Goal: Task Accomplishment & Management: Use online tool/utility

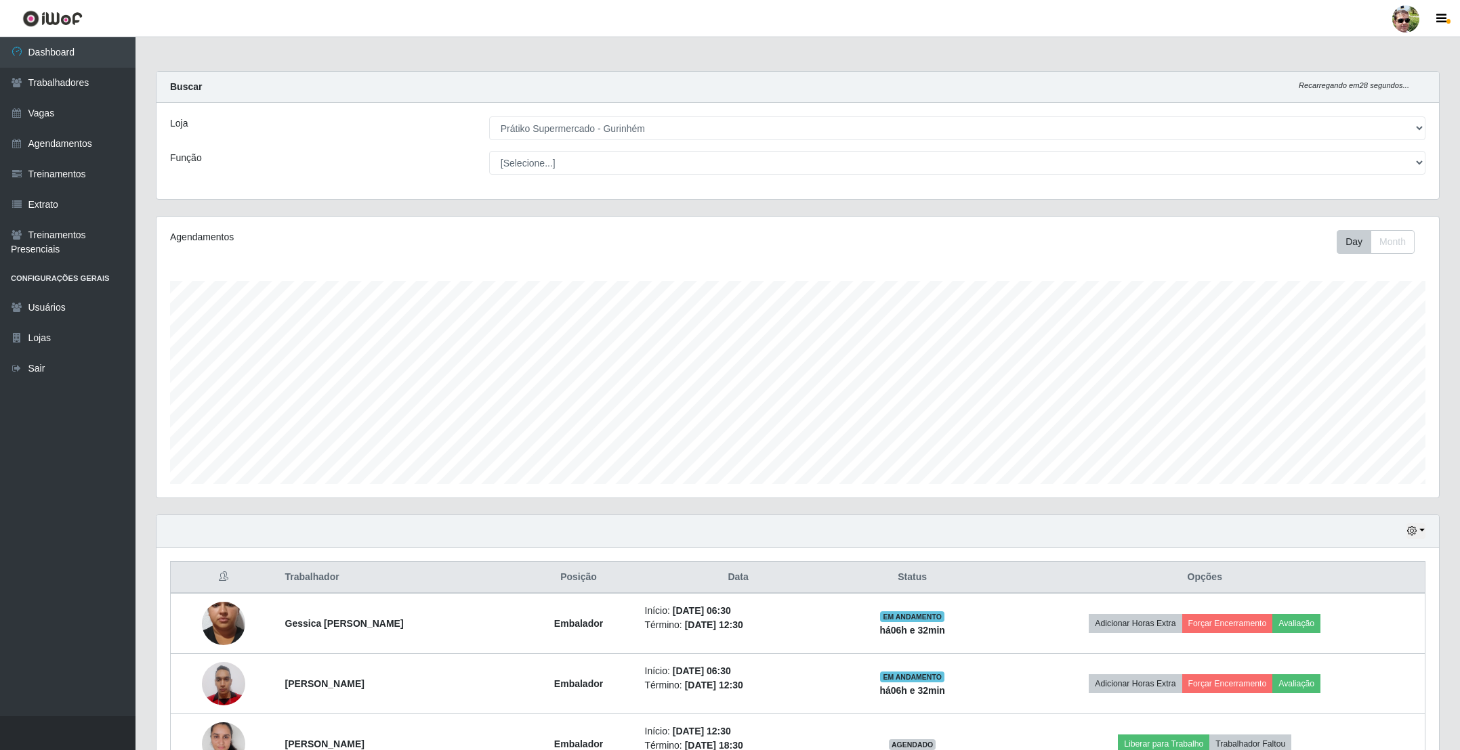
select select "176"
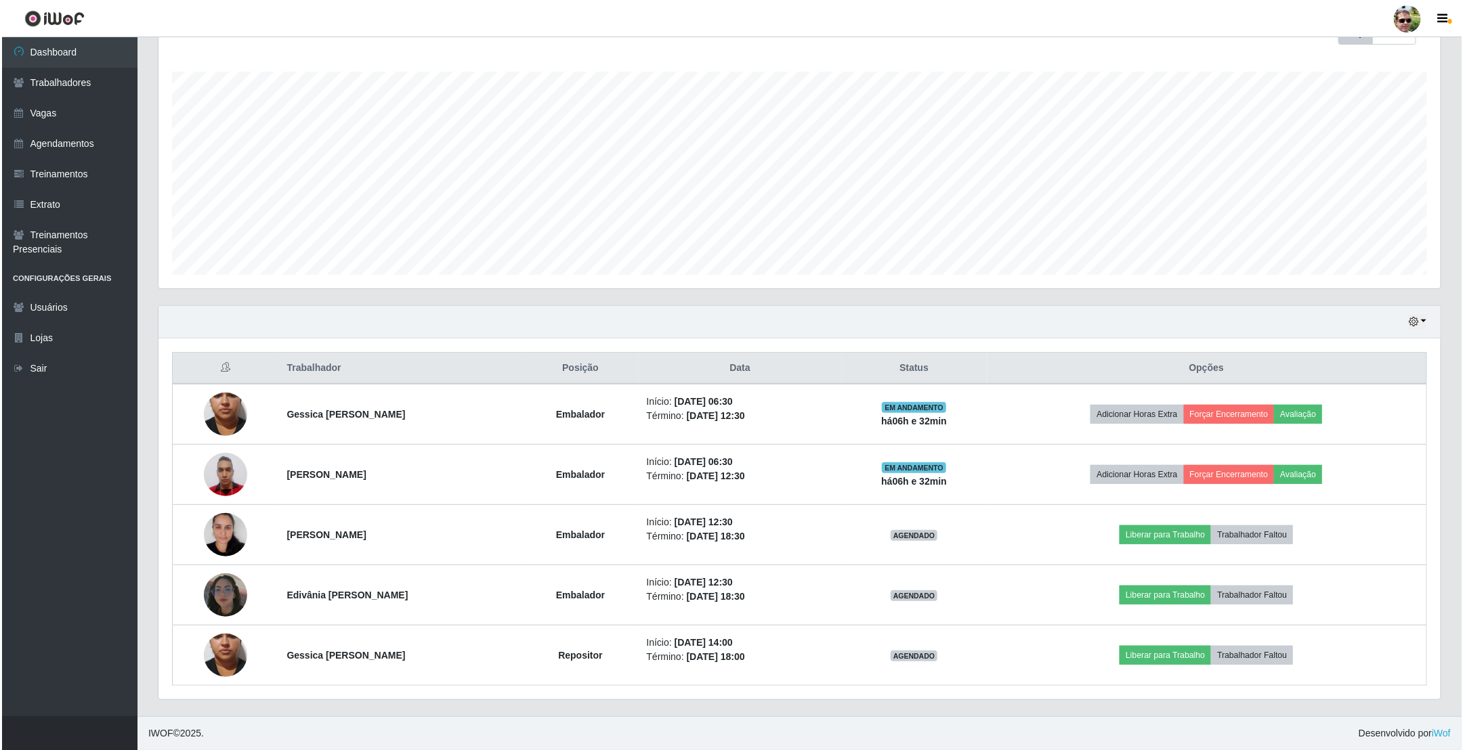
scroll to position [282, 1281]
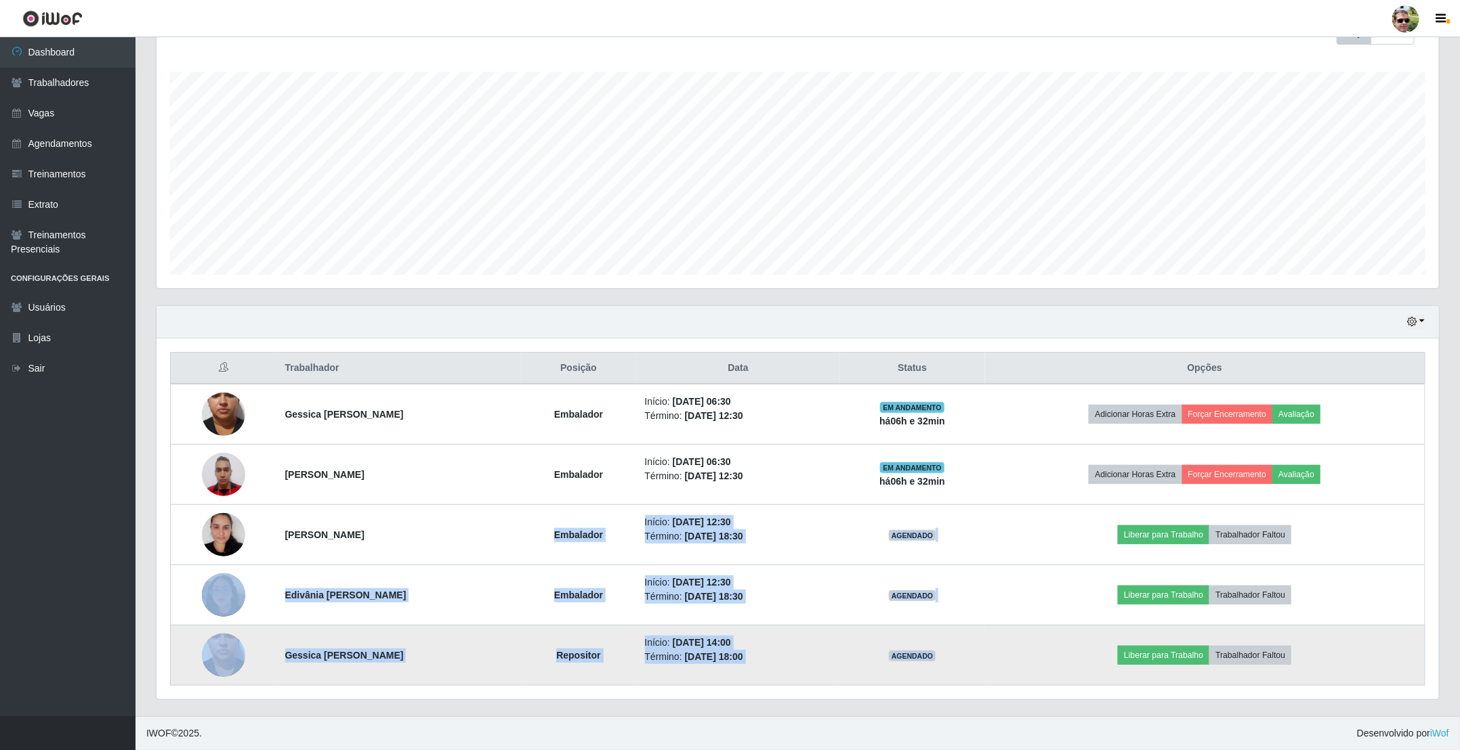
drag, startPoint x: 564, startPoint y: 533, endPoint x: 1002, endPoint y: 645, distance: 452.2
click at [1002, 645] on tbody "Gessica lino da costa Embalador Início: [DATE] 06:30 Término: [DATE] 12:30 EM A…" at bounding box center [798, 535] width 1254 height 302
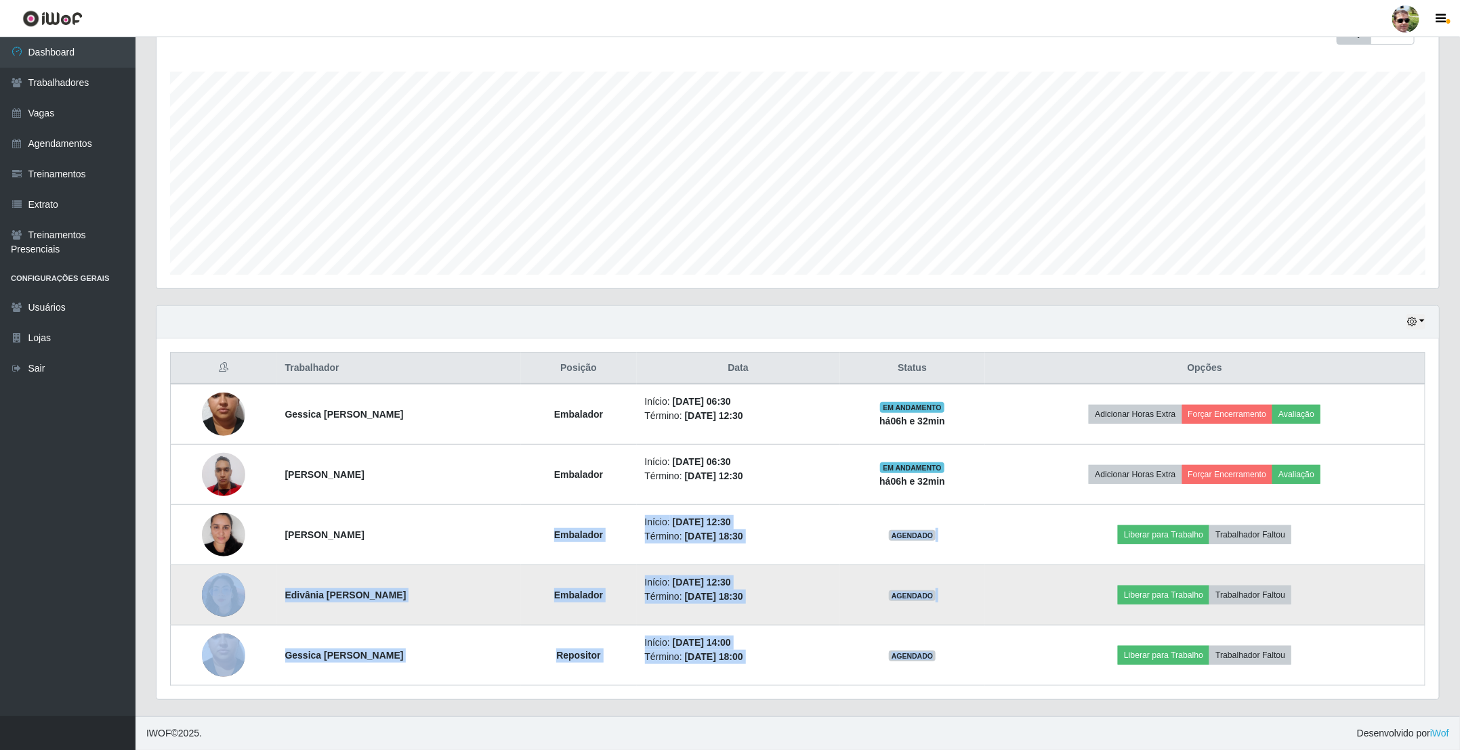
click at [1022, 592] on td "Liberar para Trabalho Trabalhador Faltou" at bounding box center [1205, 596] width 440 height 60
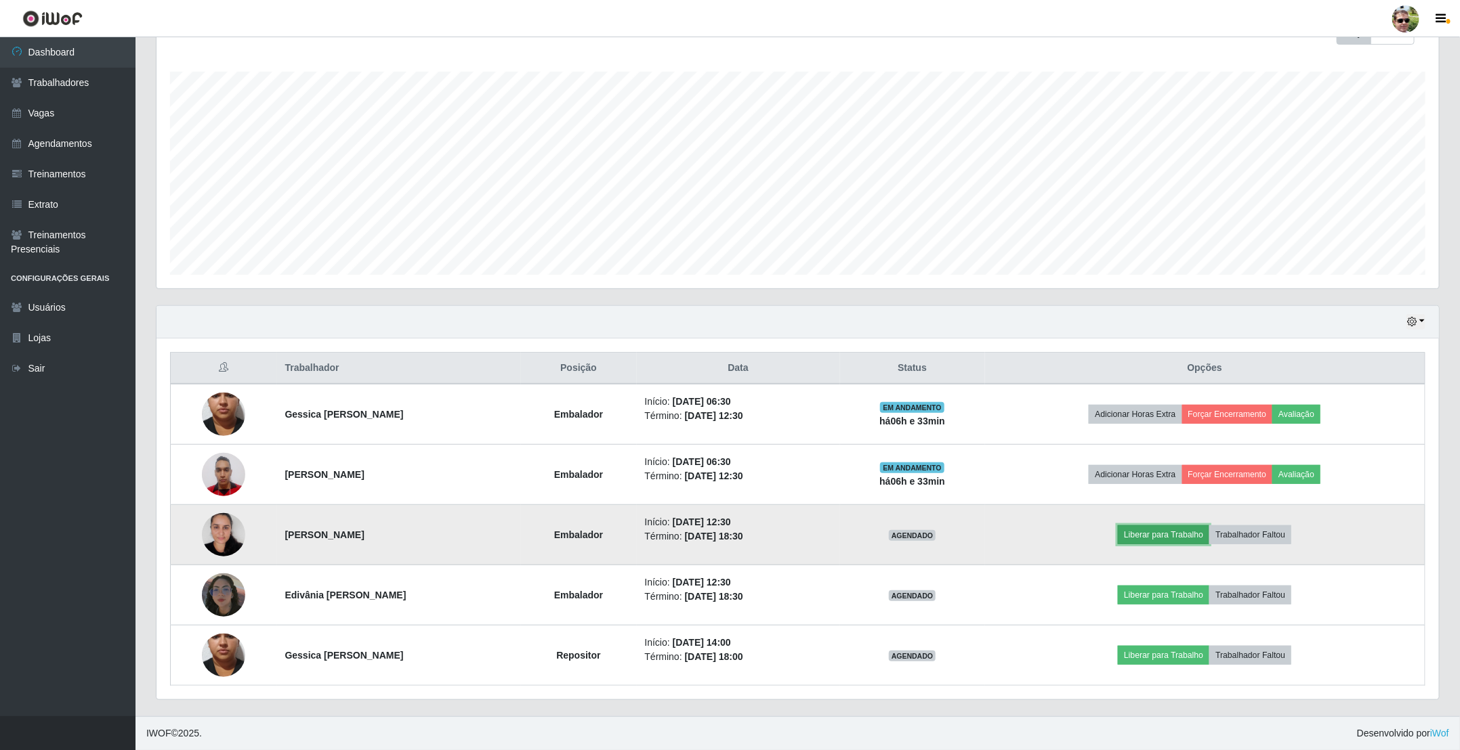
click at [1195, 538] on button "Liberar para Trabalho" at bounding box center [1163, 535] width 91 height 19
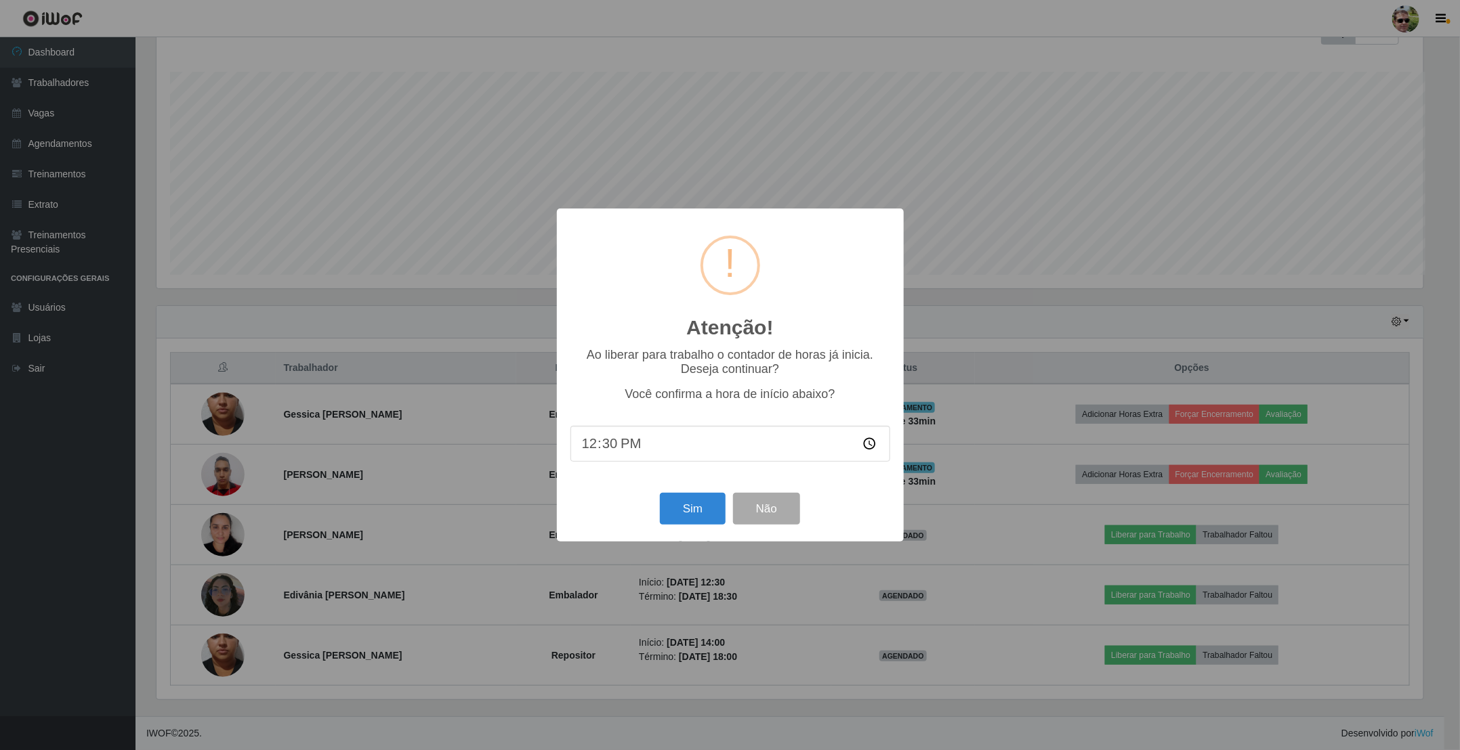
scroll to position [282, 1270]
click at [697, 515] on button "Sim" at bounding box center [694, 509] width 66 height 32
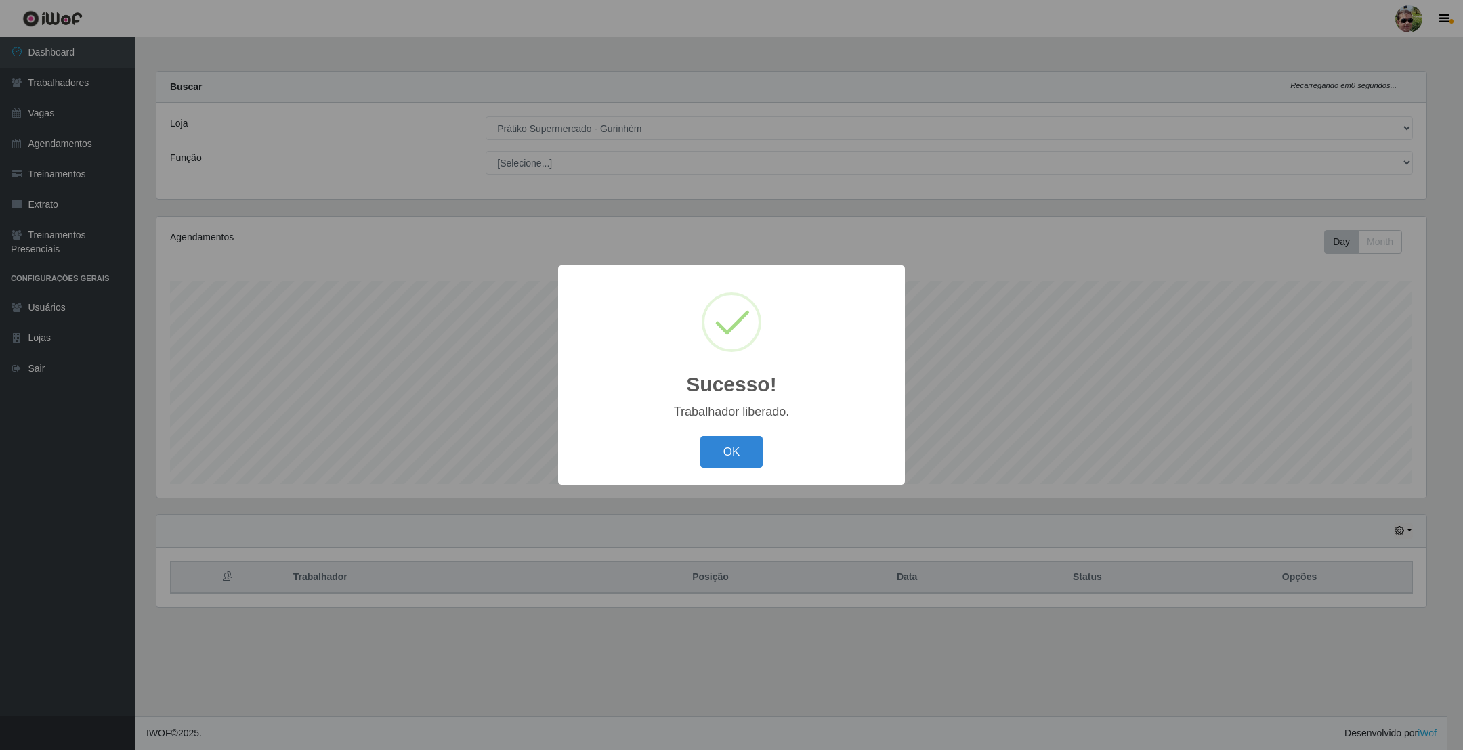
click at [700, 436] on button "OK" at bounding box center [731, 452] width 63 height 32
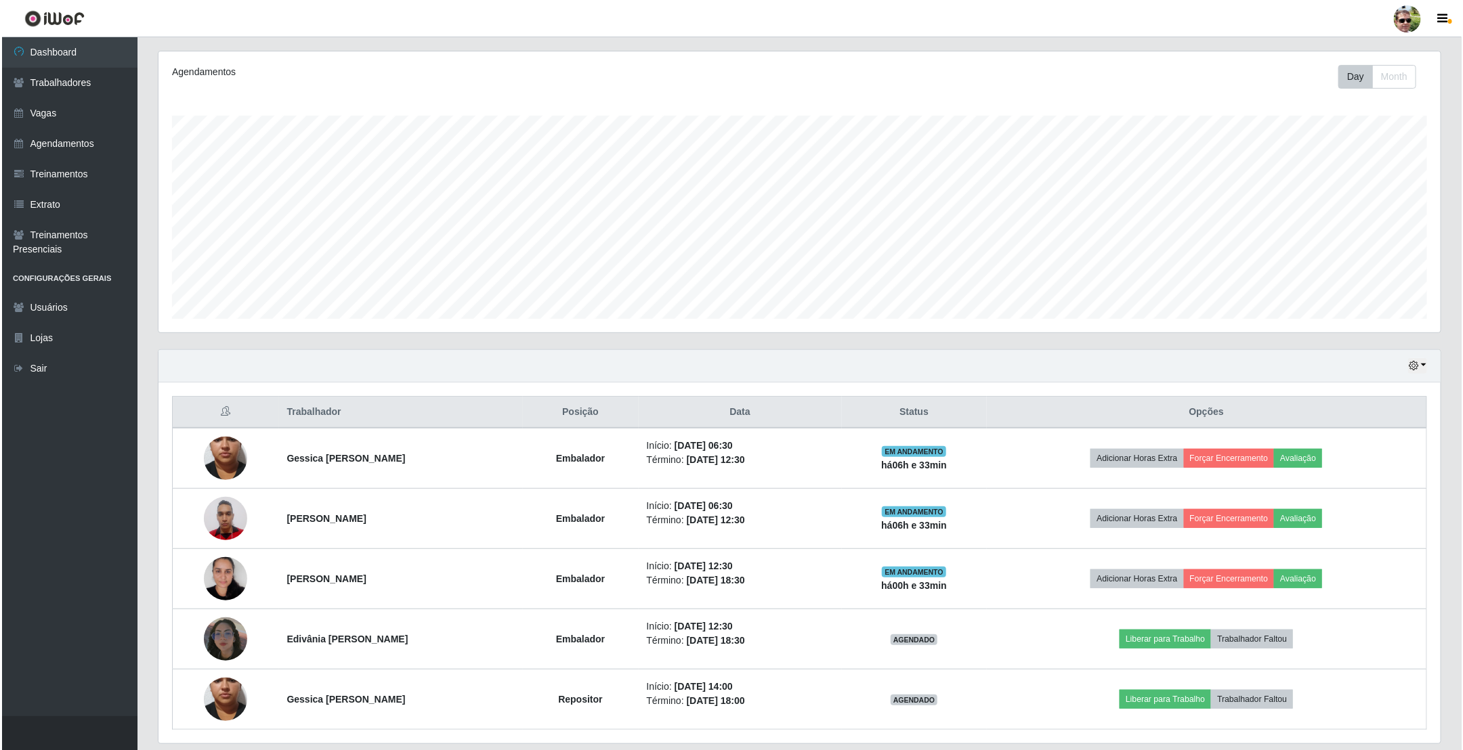
scroll to position [203, 0]
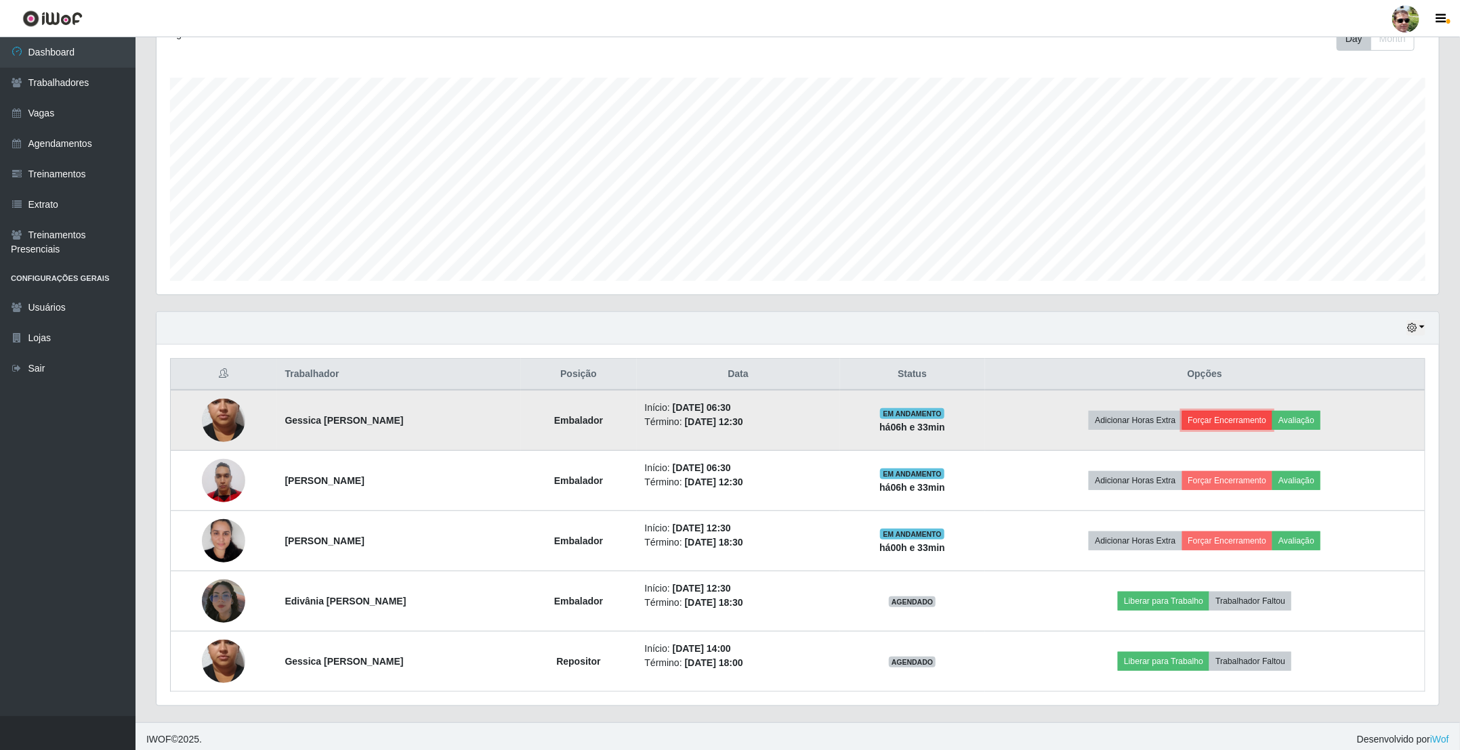
click at [1246, 425] on button "Forçar Encerramento" at bounding box center [1227, 420] width 91 height 19
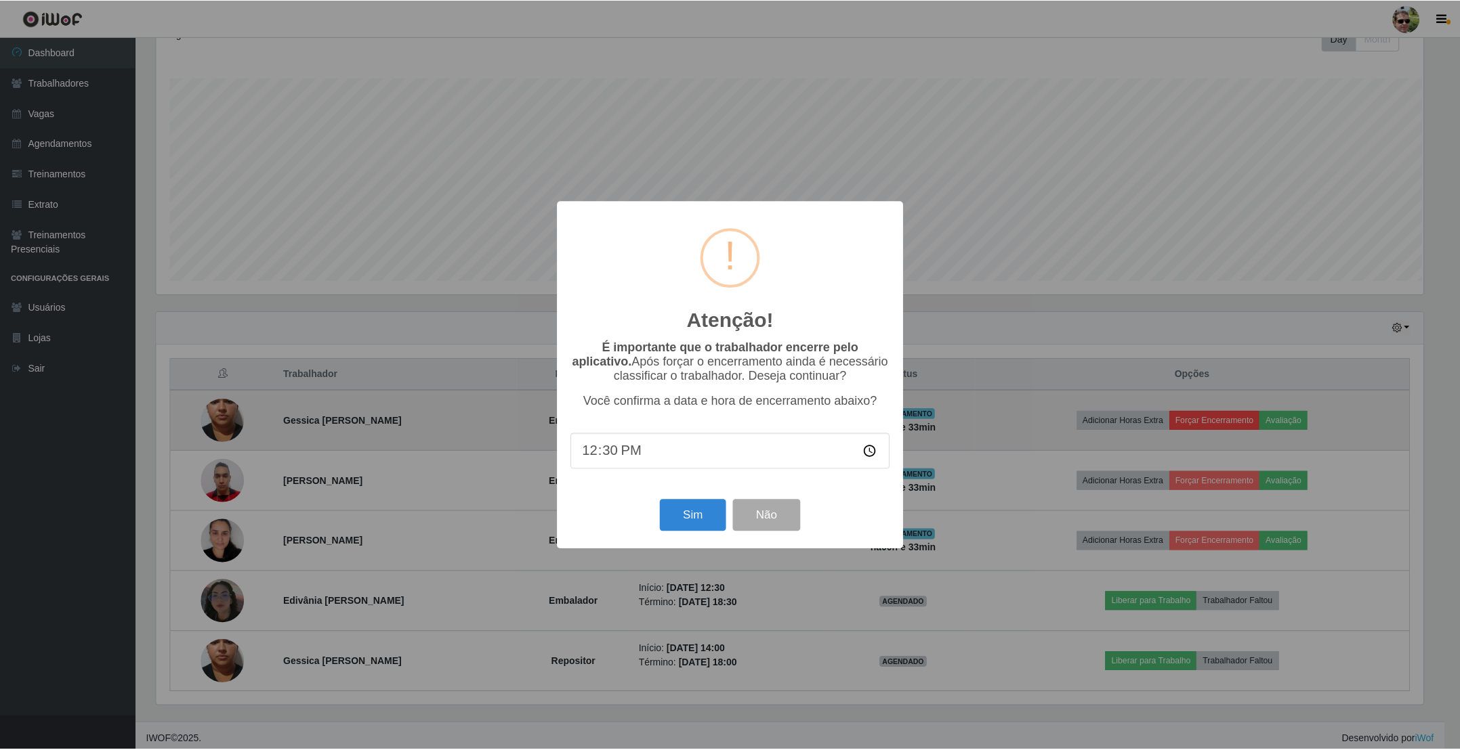
scroll to position [282, 1270]
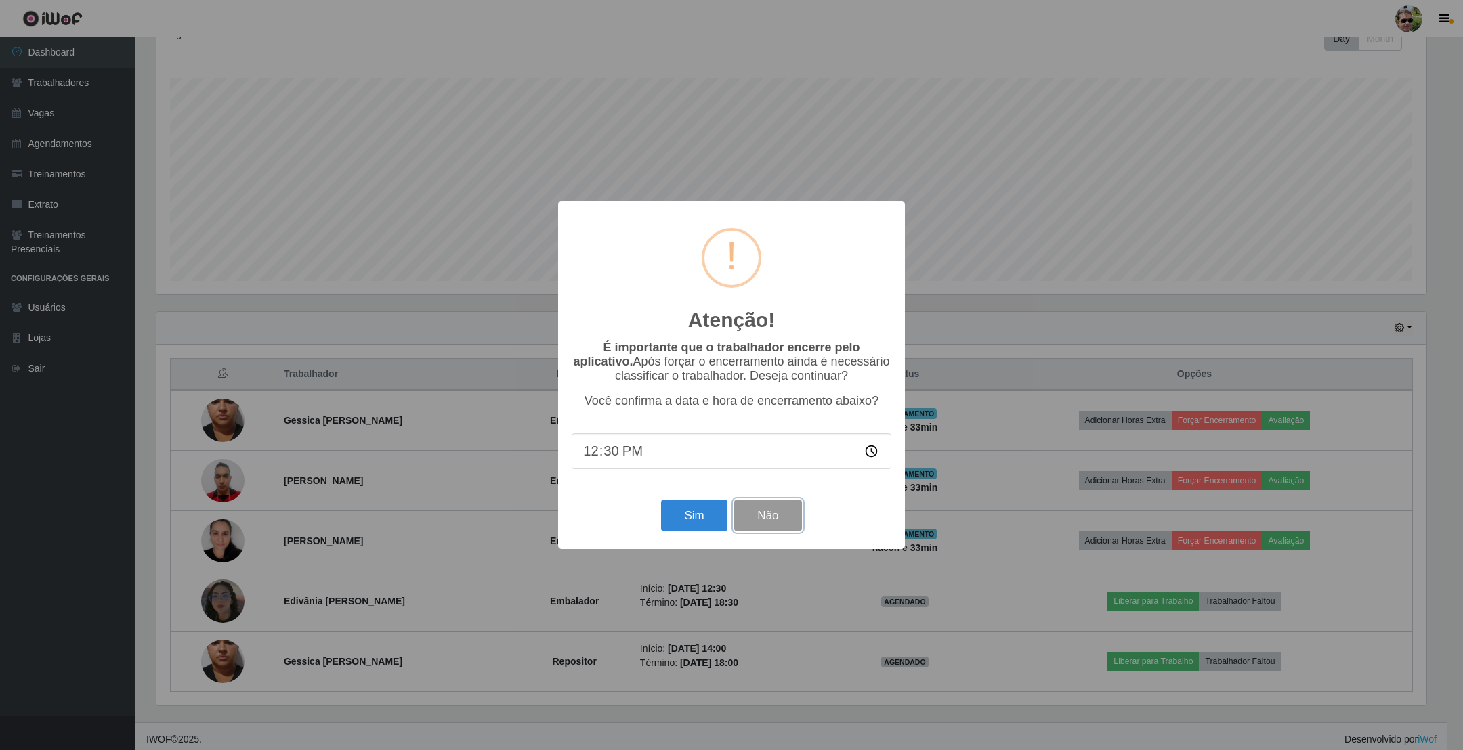
click at [778, 515] on button "Não" at bounding box center [767, 516] width 67 height 32
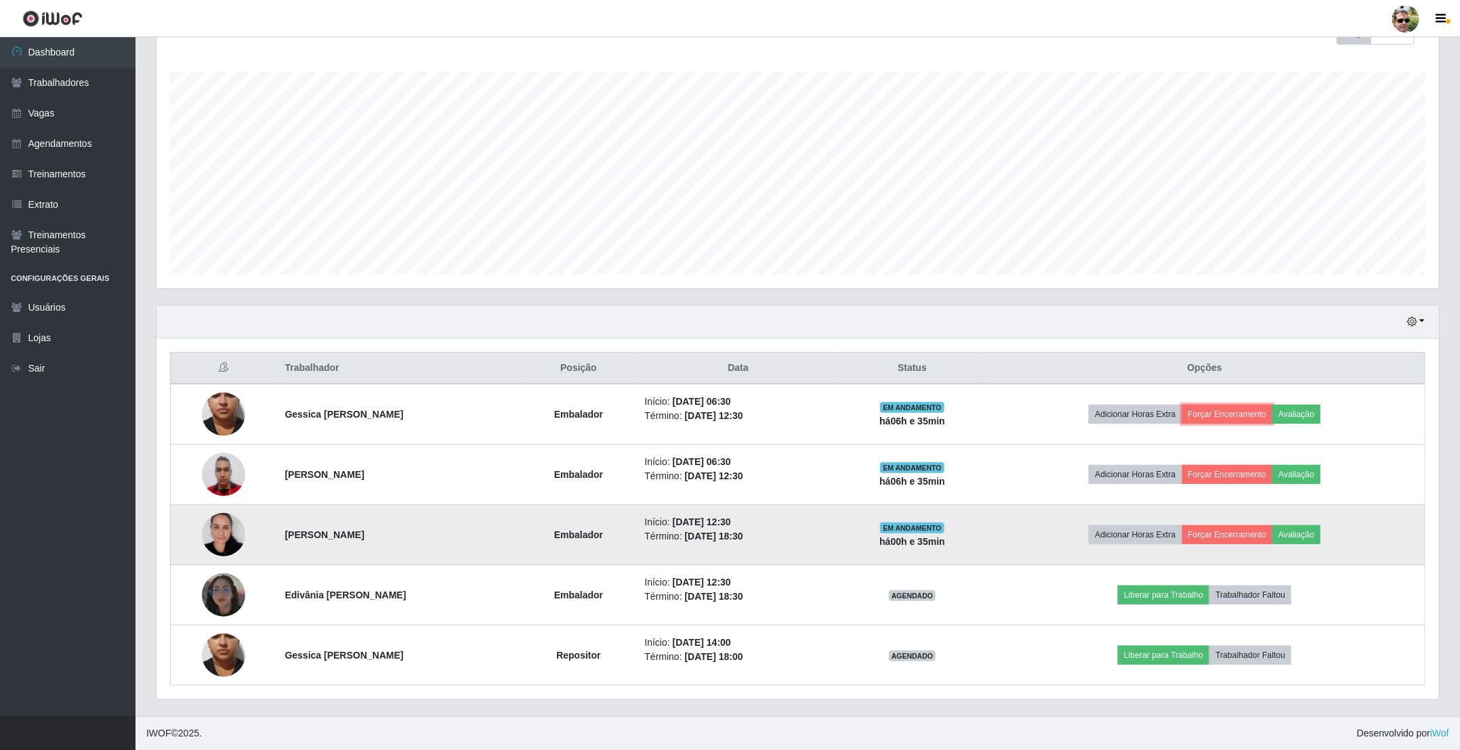
scroll to position [214, 0]
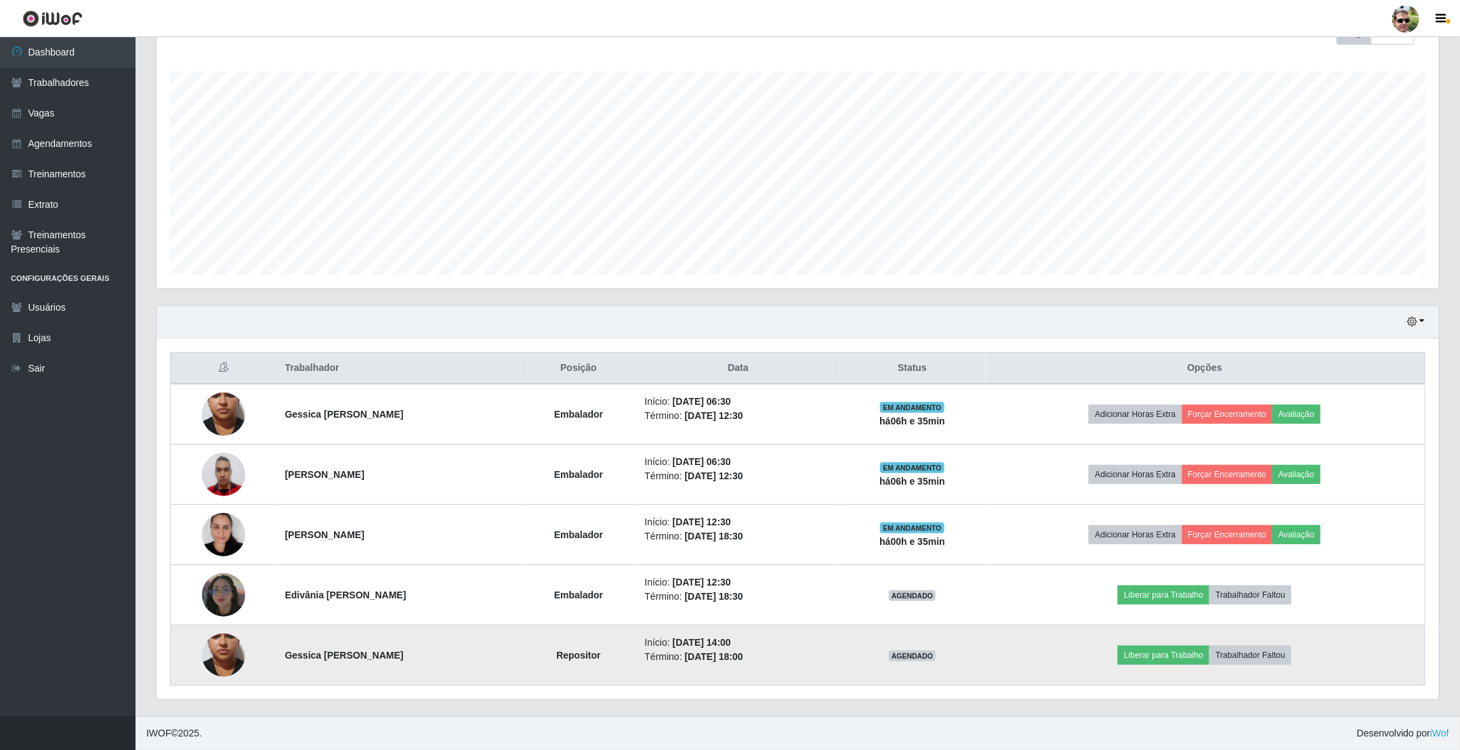
drag, startPoint x: 272, startPoint y: 368, endPoint x: 1011, endPoint y: 442, distance: 741.9
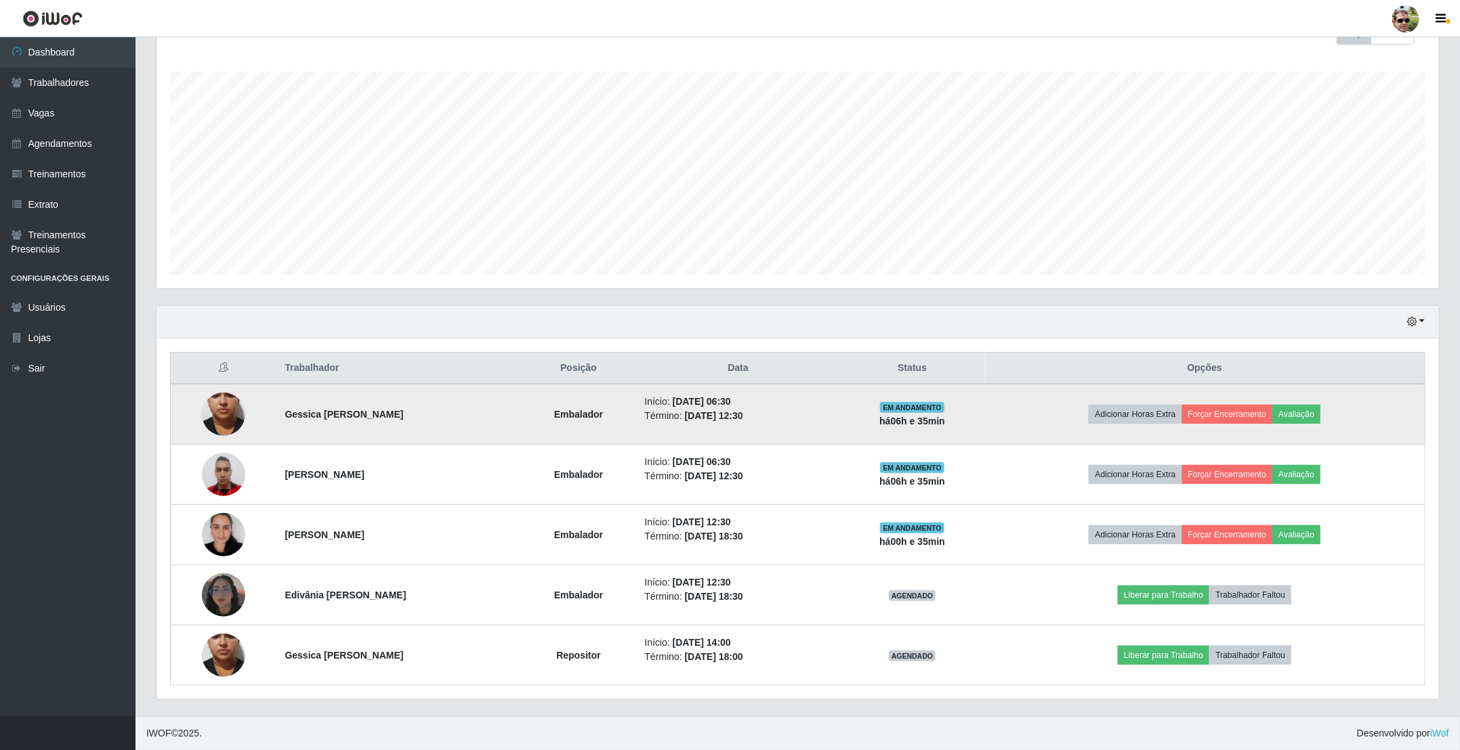
click at [1032, 659] on table "Trabalhador Posição Data Status Opções Gessica lino da costa Embalador Início: …" at bounding box center [797, 519] width 1255 height 334
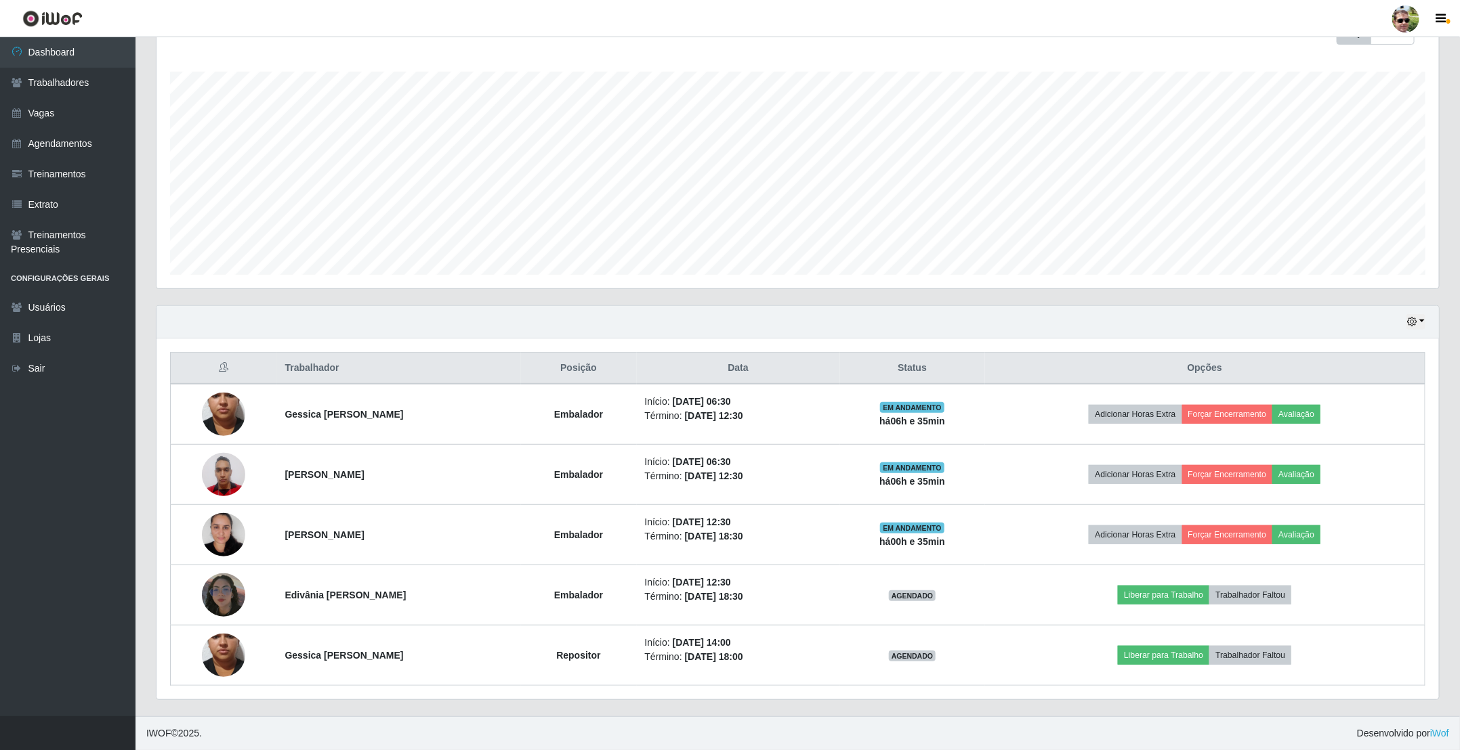
click at [937, 312] on div "Hoje 1 dia 3 dias 1 Semana Não encerrados" at bounding box center [797, 322] width 1282 height 33
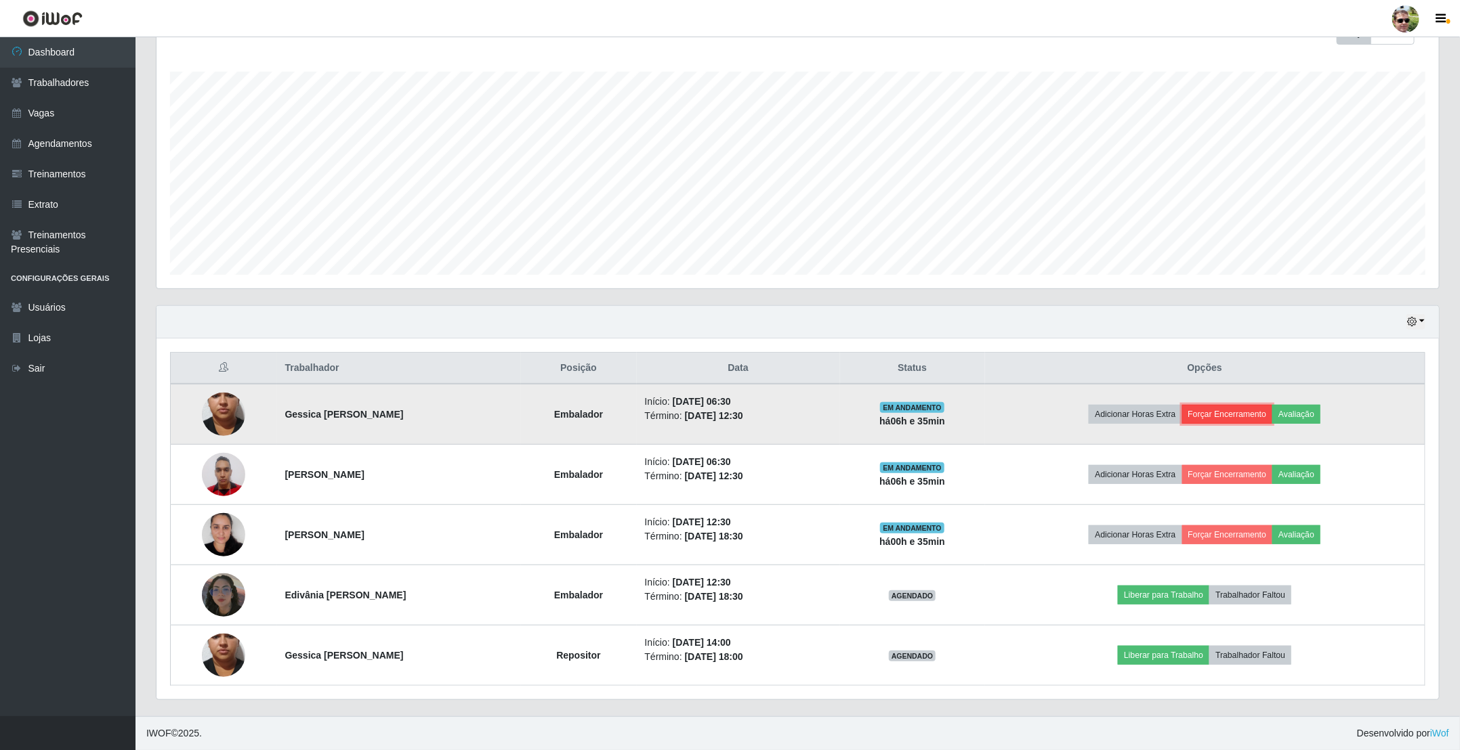
click at [1256, 411] on button "Forçar Encerramento" at bounding box center [1227, 414] width 91 height 19
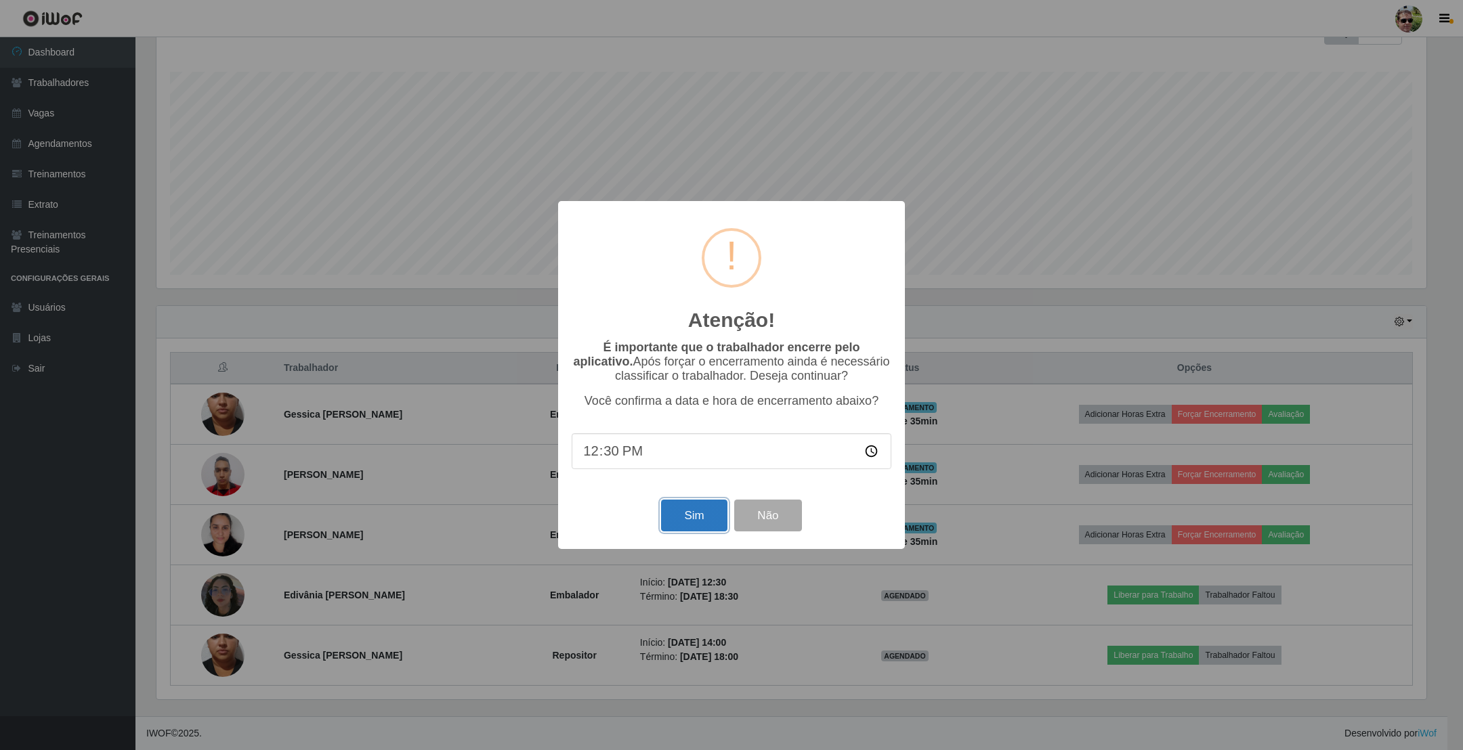
click at [683, 528] on button "Sim" at bounding box center [694, 516] width 66 height 32
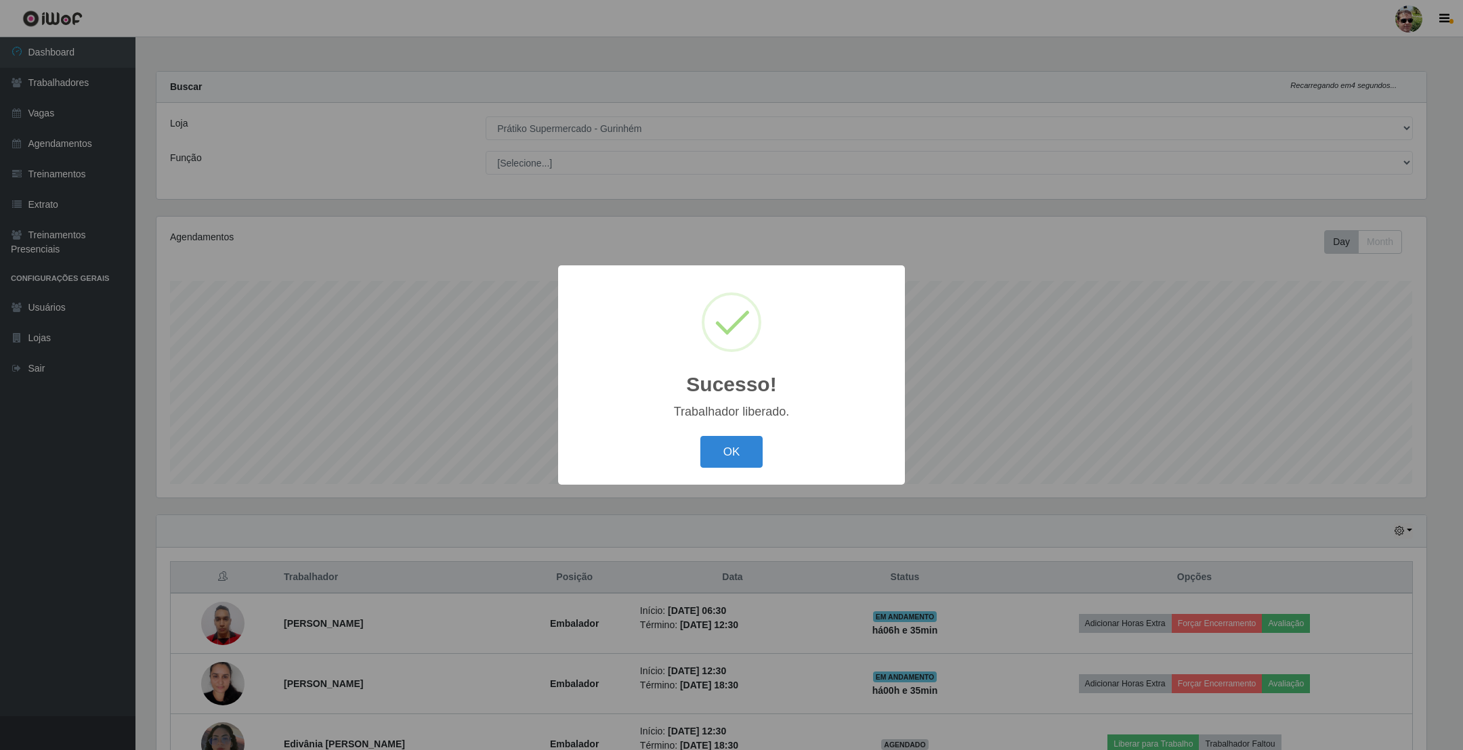
click at [700, 436] on button "OK" at bounding box center [731, 452] width 63 height 32
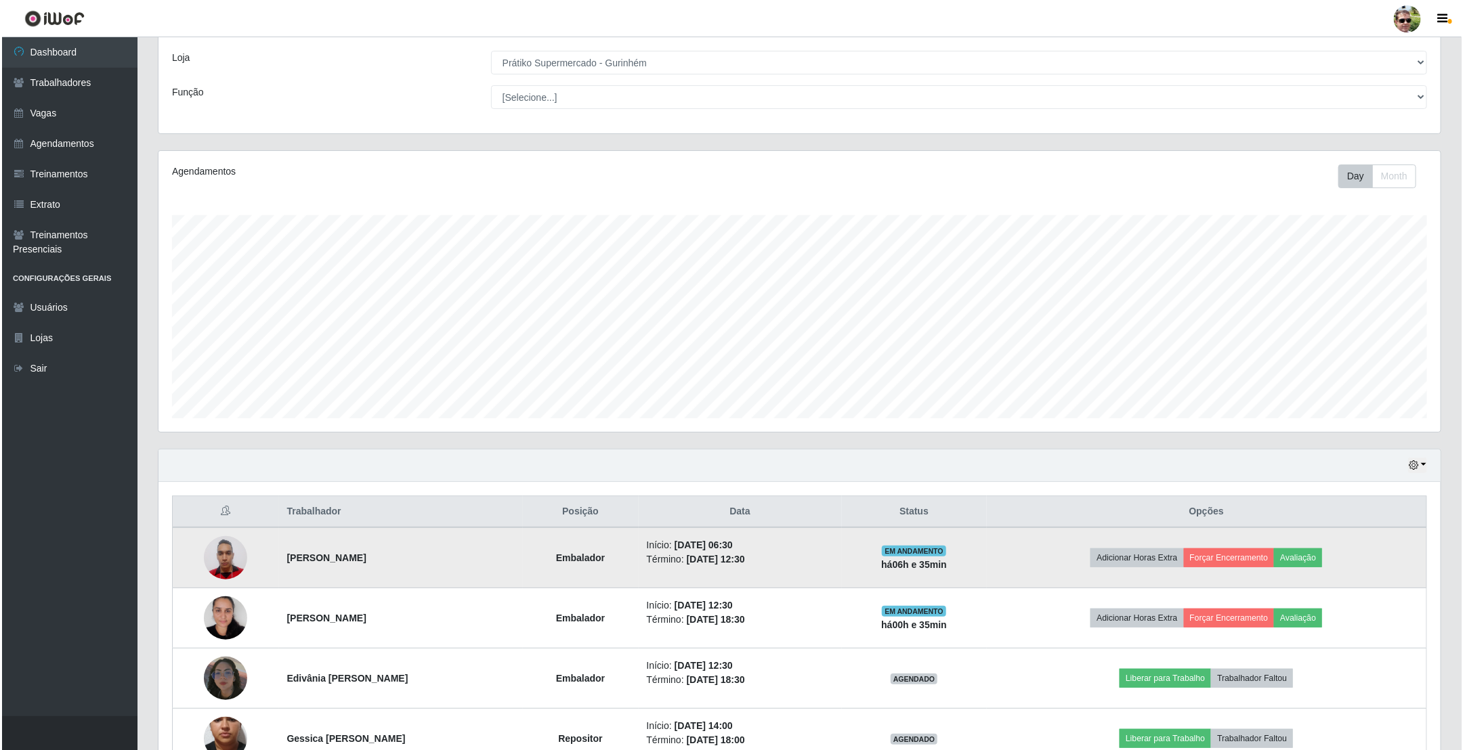
scroll to position [102, 0]
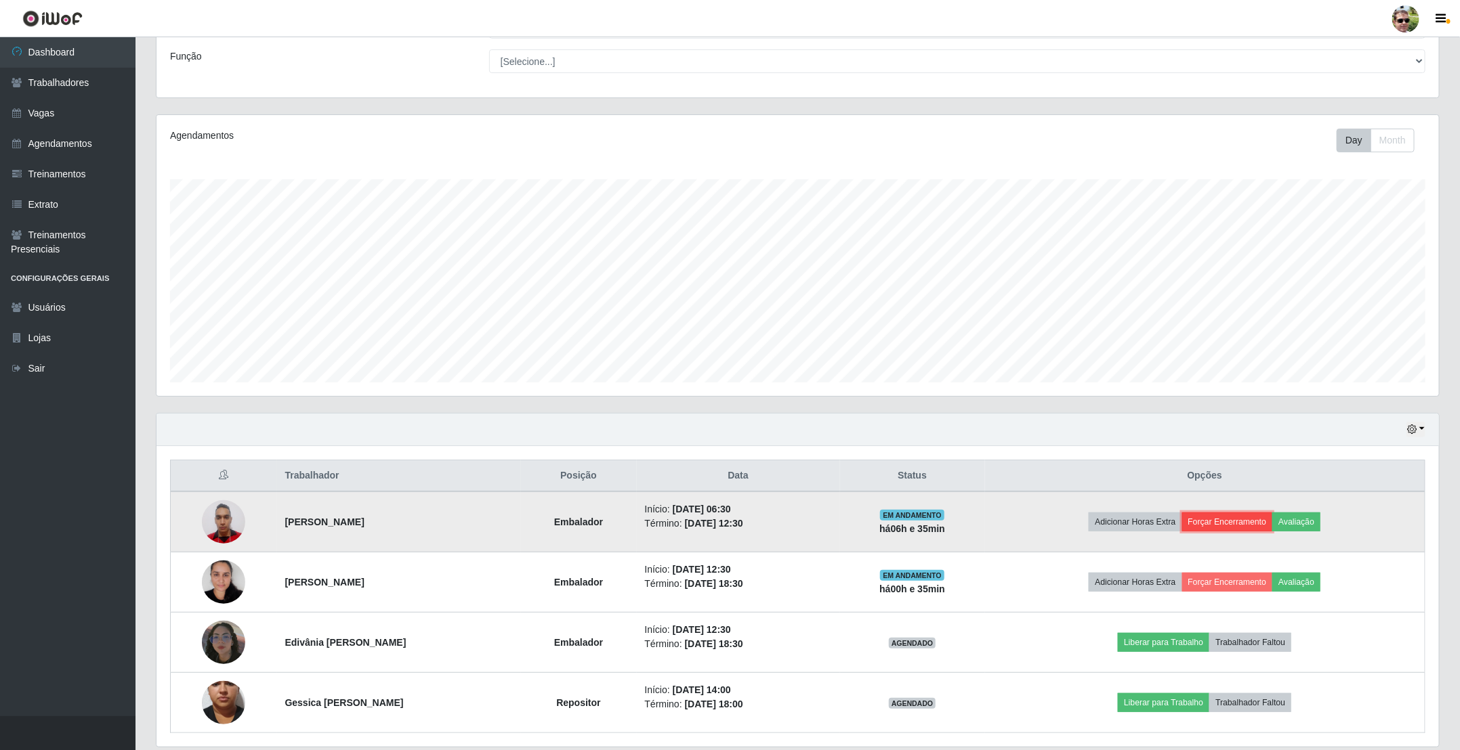
click at [1254, 532] on button "Forçar Encerramento" at bounding box center [1227, 522] width 91 height 19
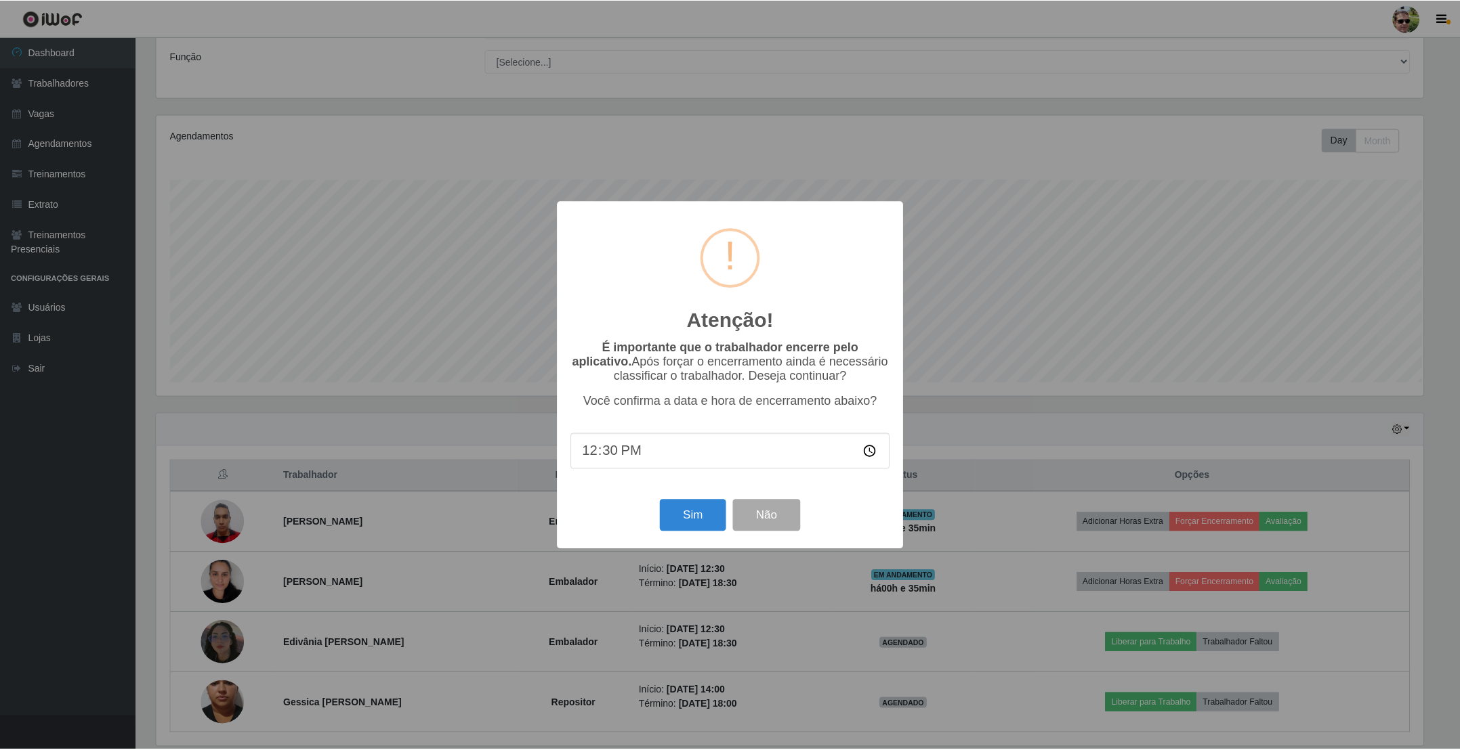
scroll to position [282, 1270]
click at [687, 518] on button "Sim" at bounding box center [694, 516] width 66 height 32
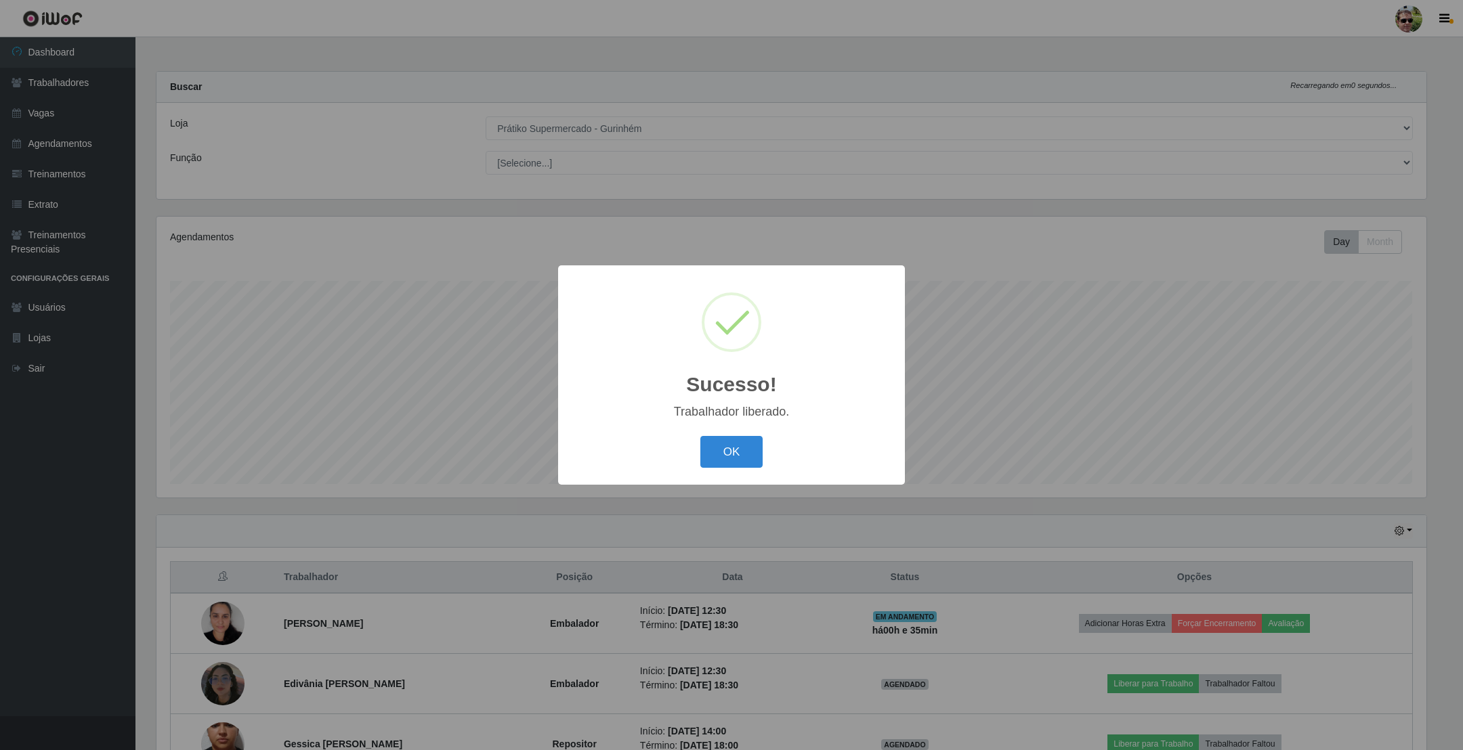
click at [700, 436] on button "OK" at bounding box center [731, 452] width 63 height 32
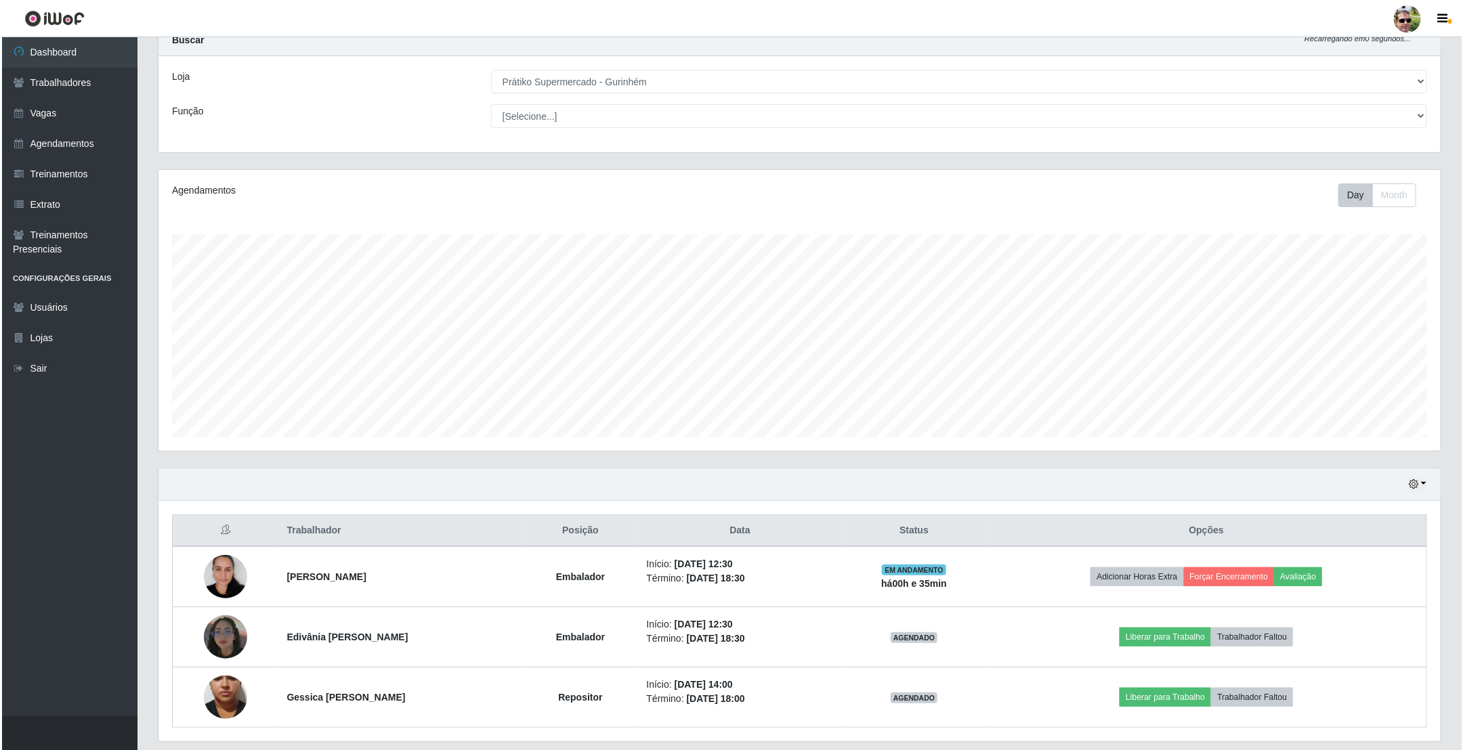
scroll to position [93, 0]
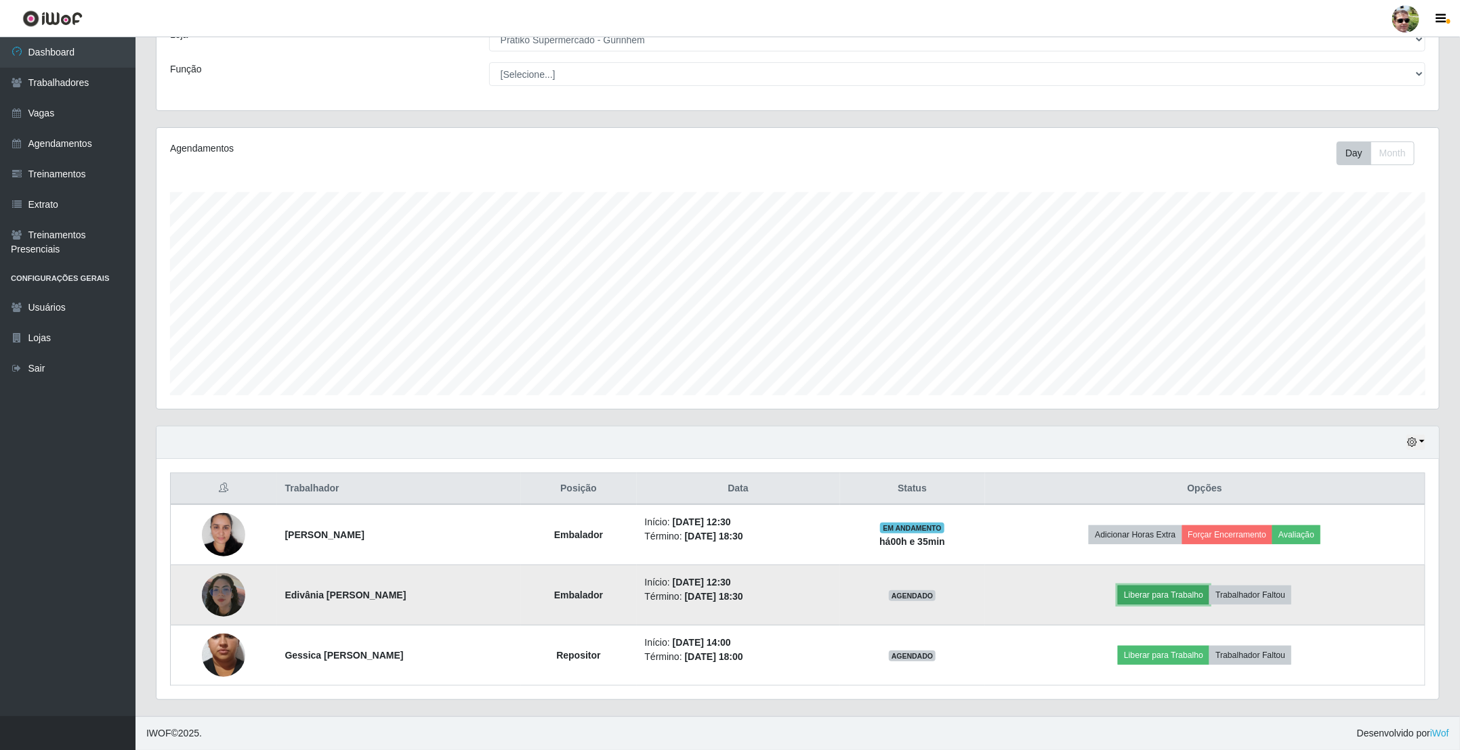
click at [1165, 593] on button "Liberar para Trabalho" at bounding box center [1163, 595] width 91 height 19
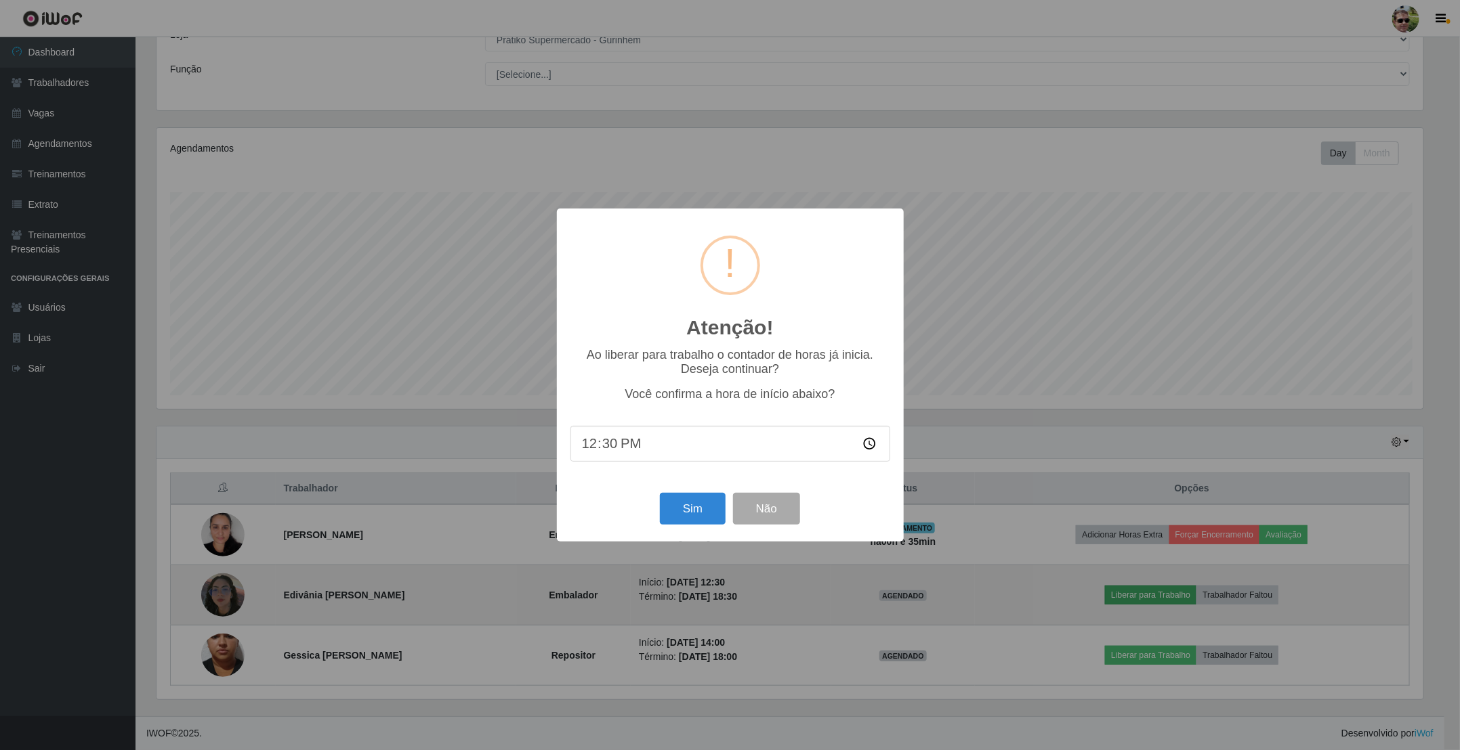
scroll to position [282, 1270]
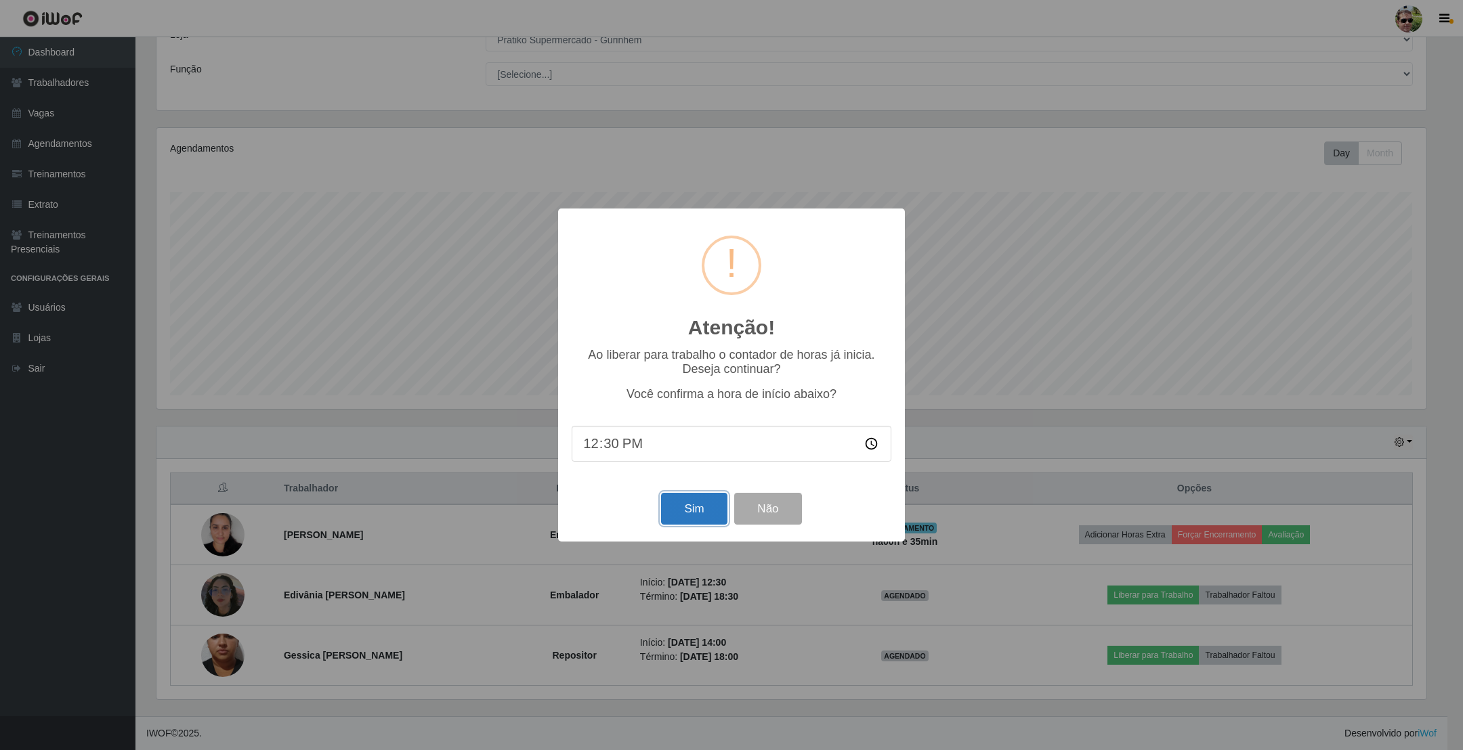
click at [692, 517] on button "Sim" at bounding box center [694, 509] width 66 height 32
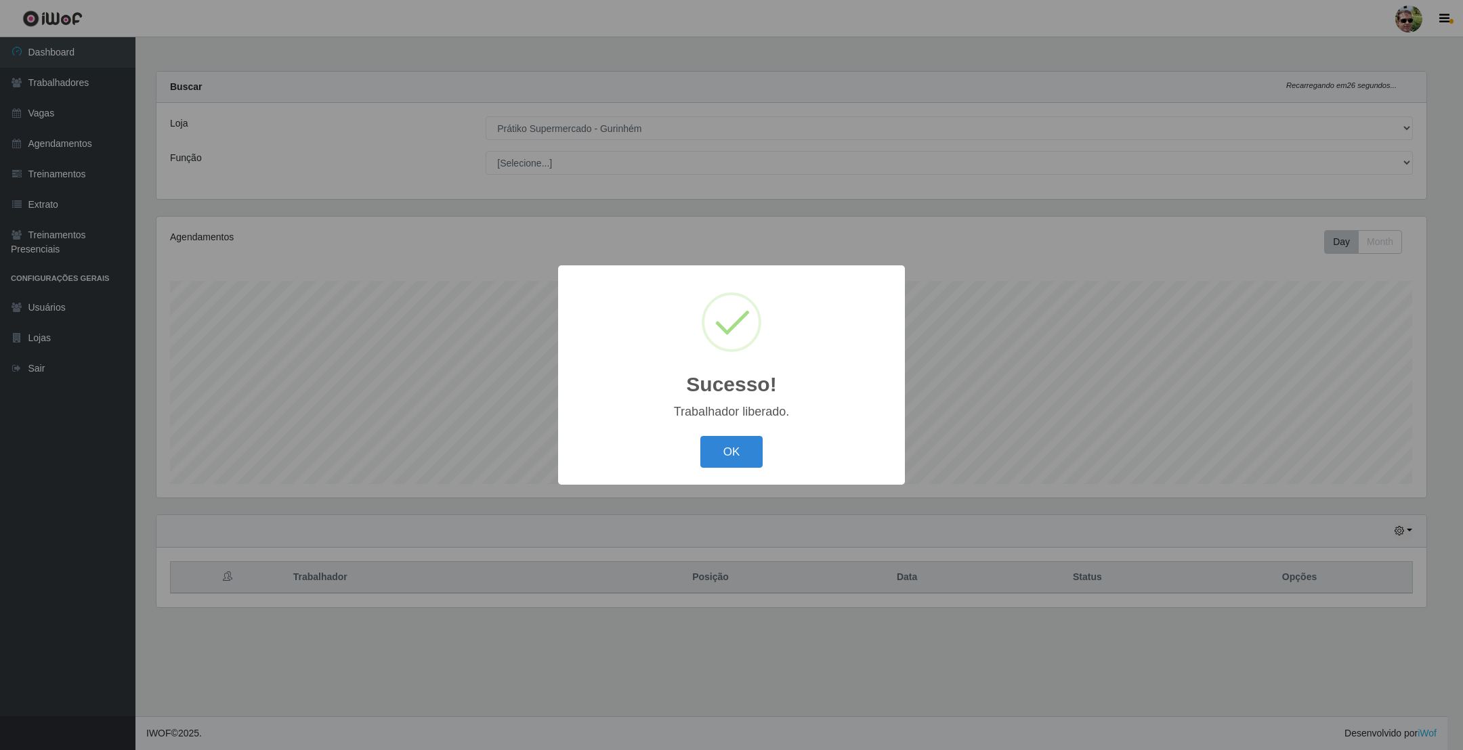
click at [700, 436] on button "OK" at bounding box center [731, 452] width 63 height 32
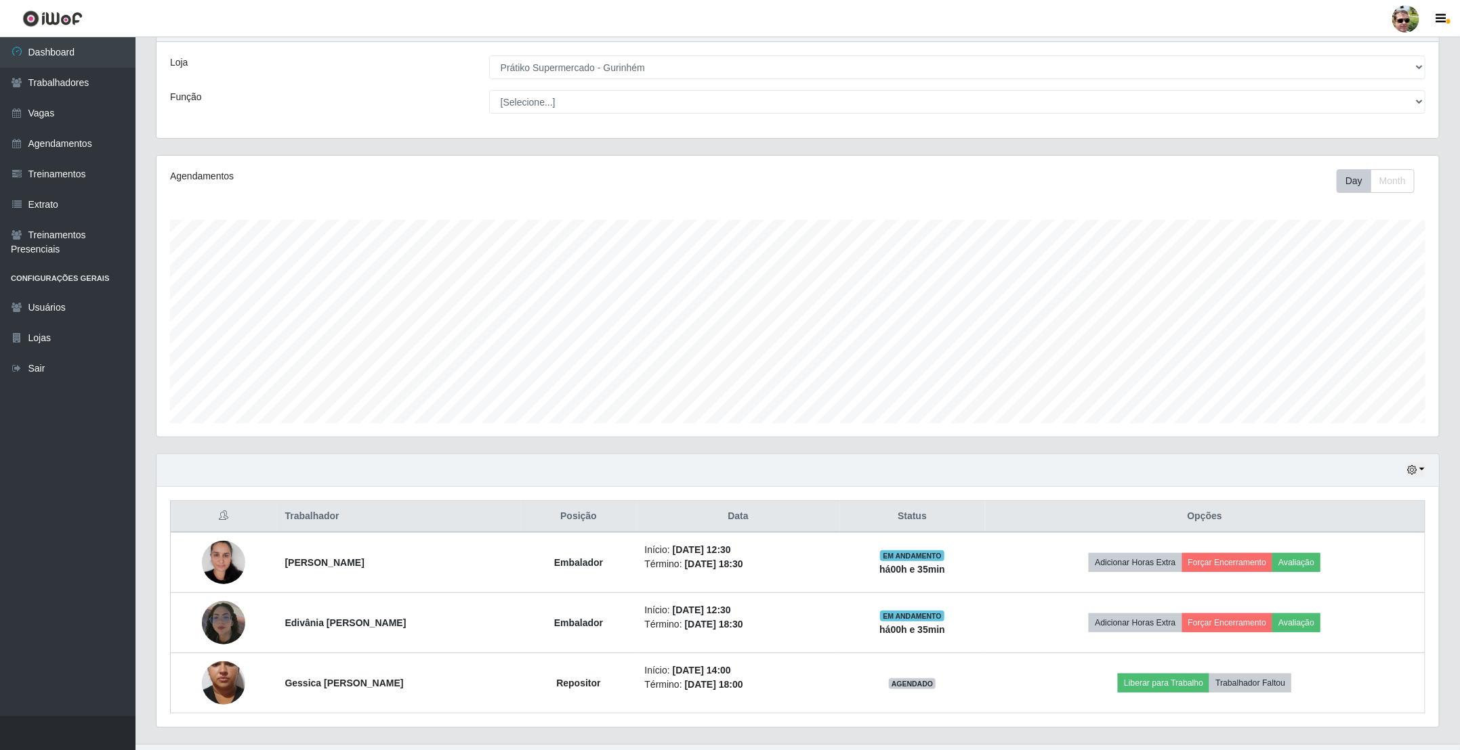
scroll to position [0, 0]
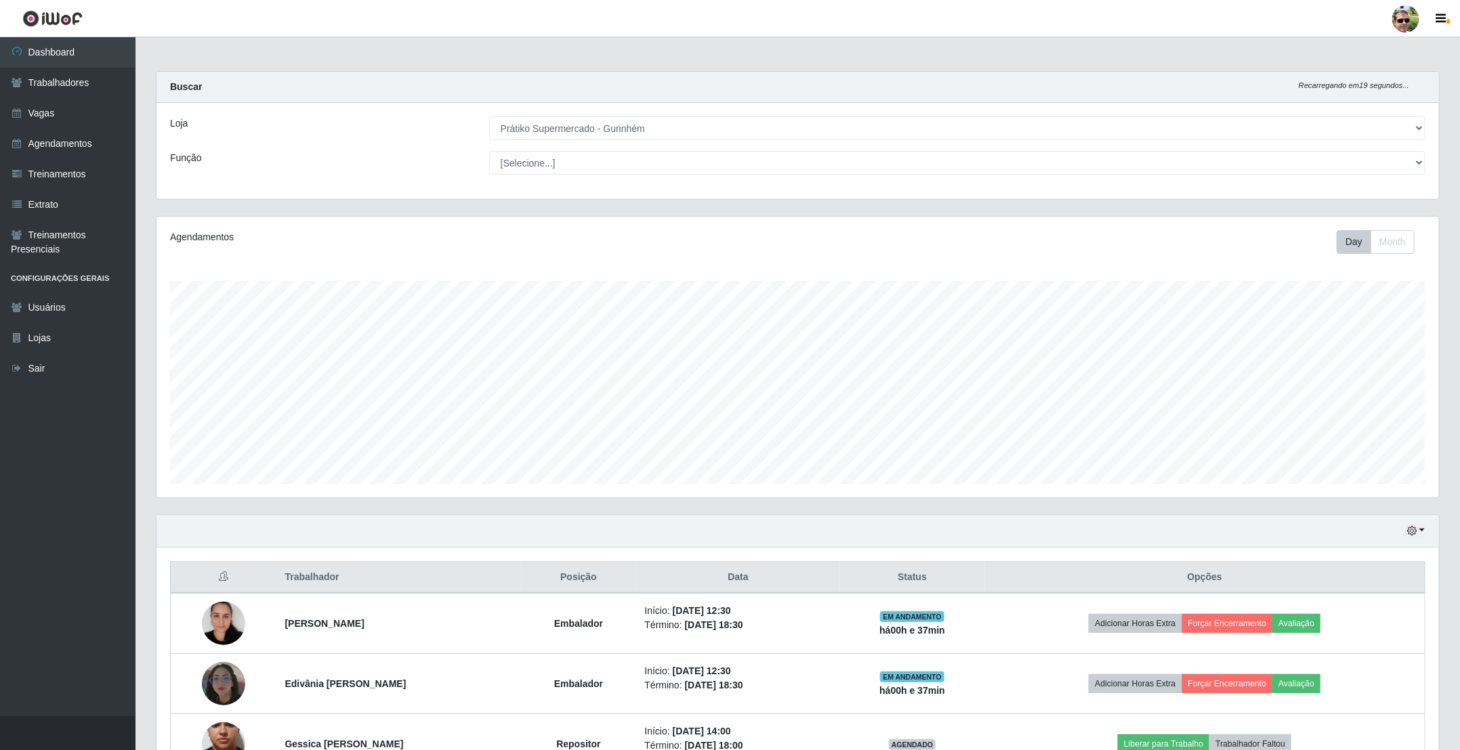
click at [723, 217] on div "Agendamentos Day Month 17/08 Agendamentos 5" at bounding box center [797, 357] width 1282 height 281
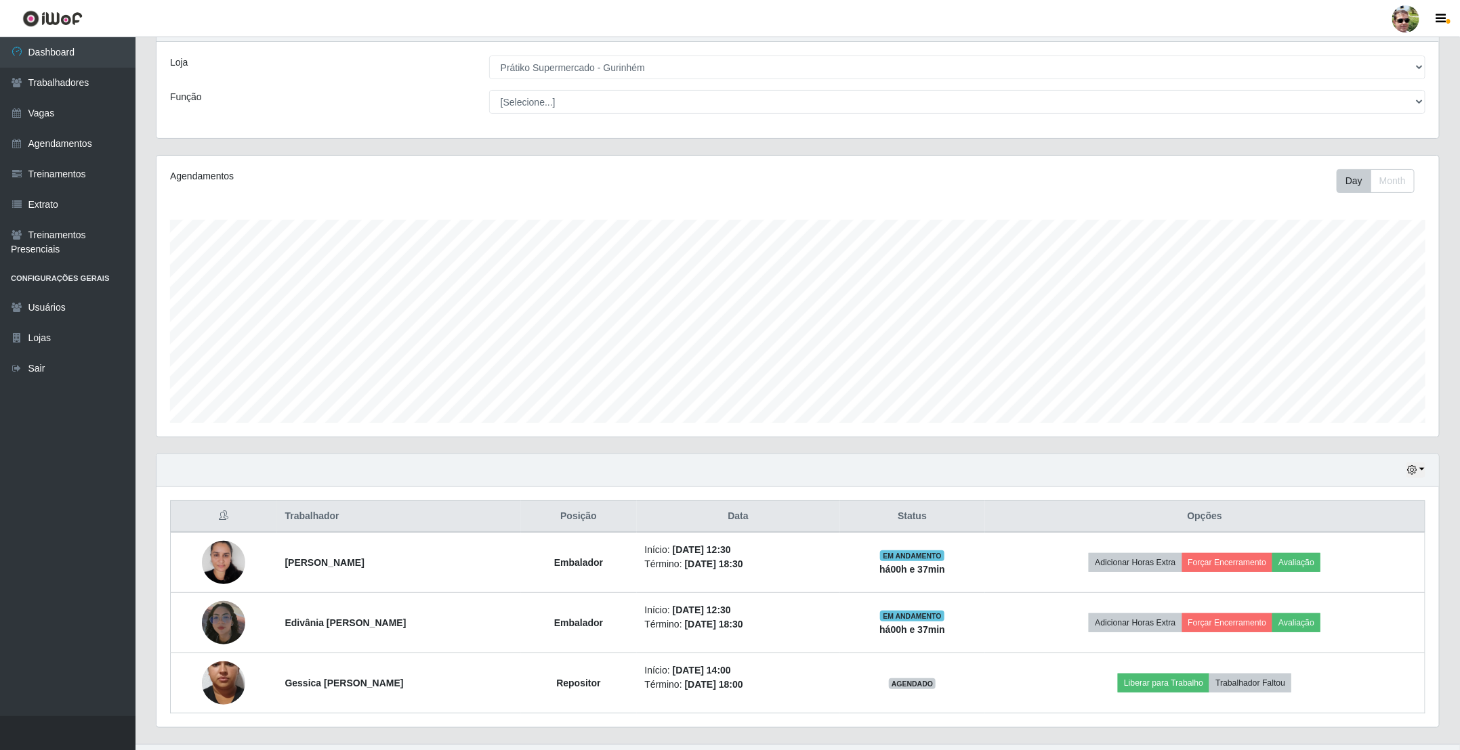
scroll to position [93, 0]
